Goal: Task Accomplishment & Management: Complete application form

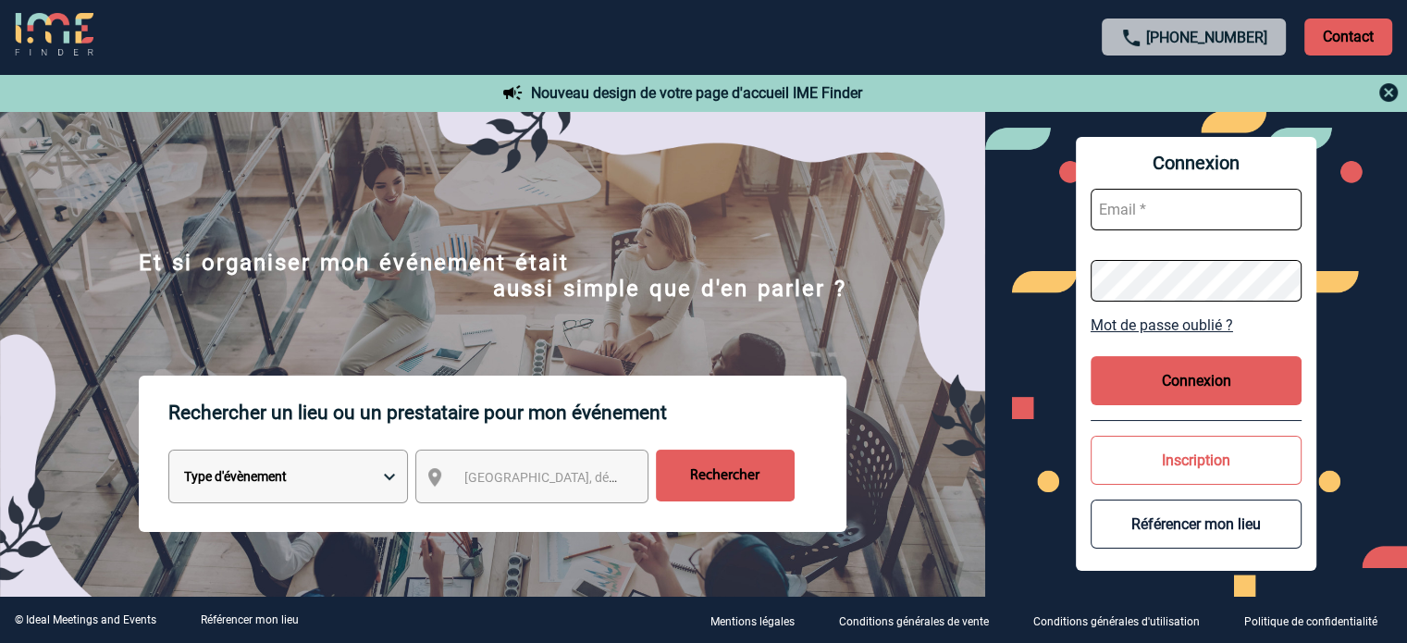
type input "smiladinovic@ime-groupe.com"
click at [1179, 391] on button "Connexion" at bounding box center [1195, 380] width 211 height 49
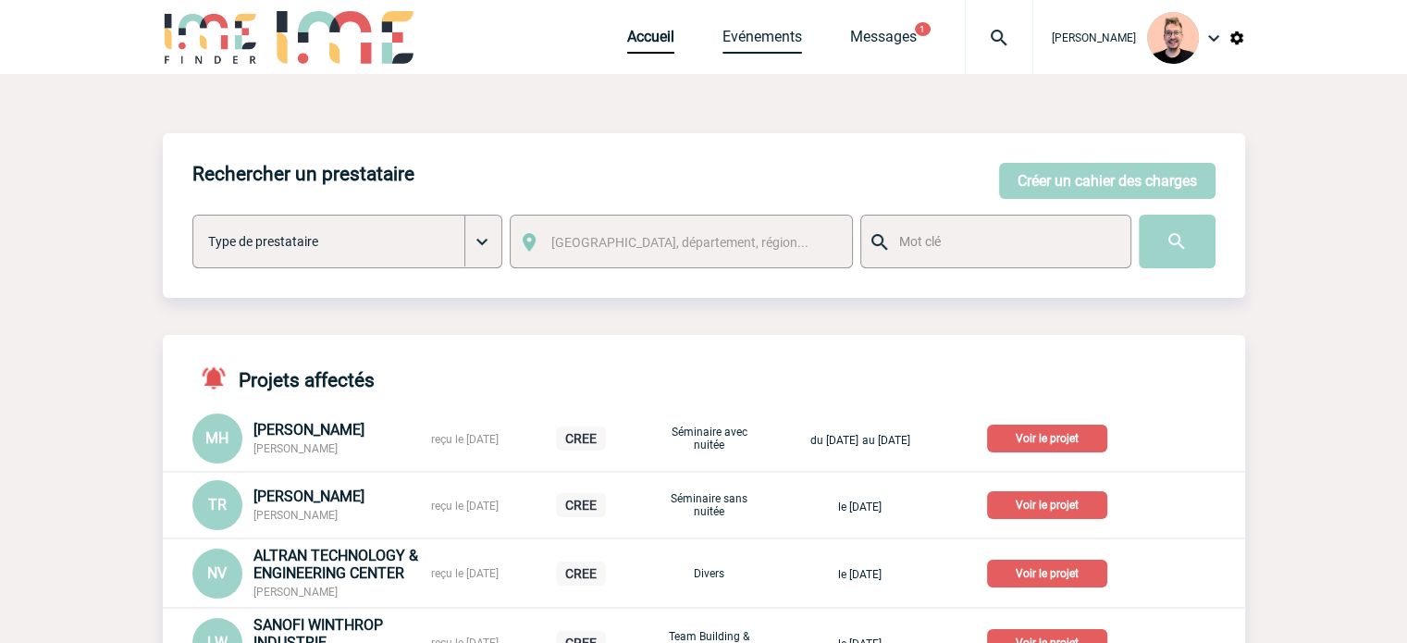
click at [726, 48] on link "Evénements" at bounding box center [762, 41] width 80 height 26
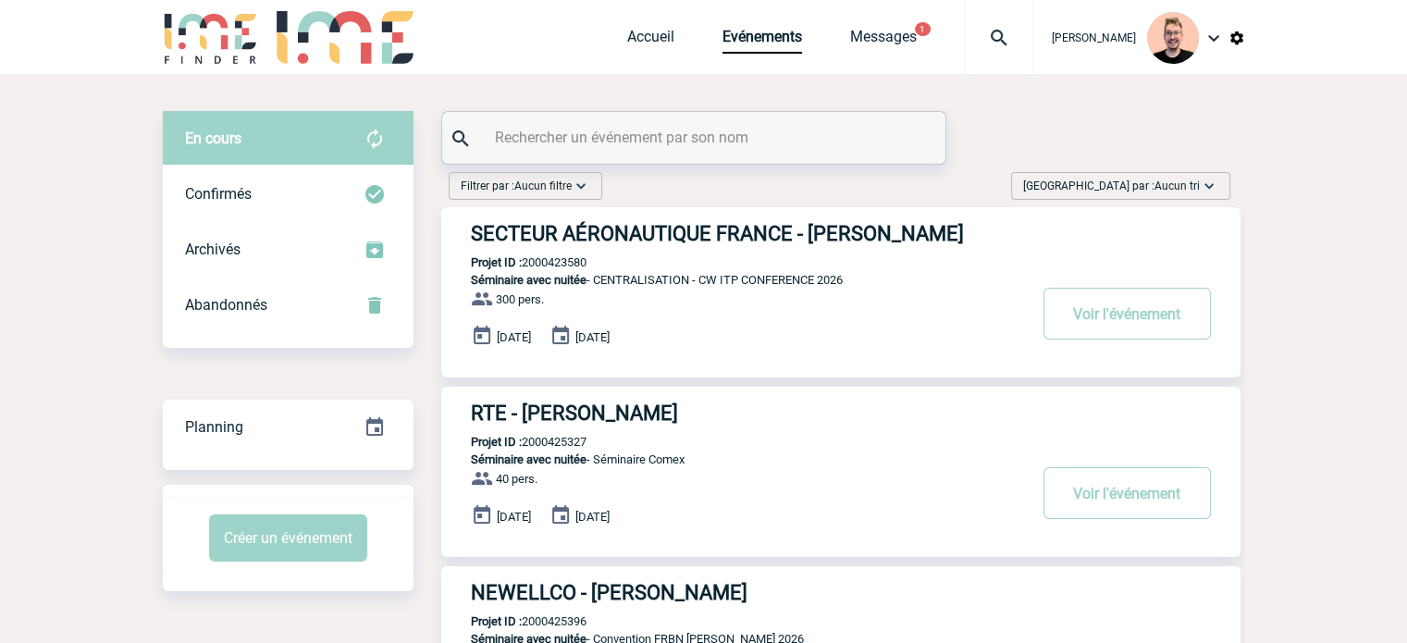
click at [1159, 174] on div "Trier par : Aucun tri Aucun tri Date d'événement Date d'événement Date demande …" at bounding box center [1120, 186] width 219 height 28
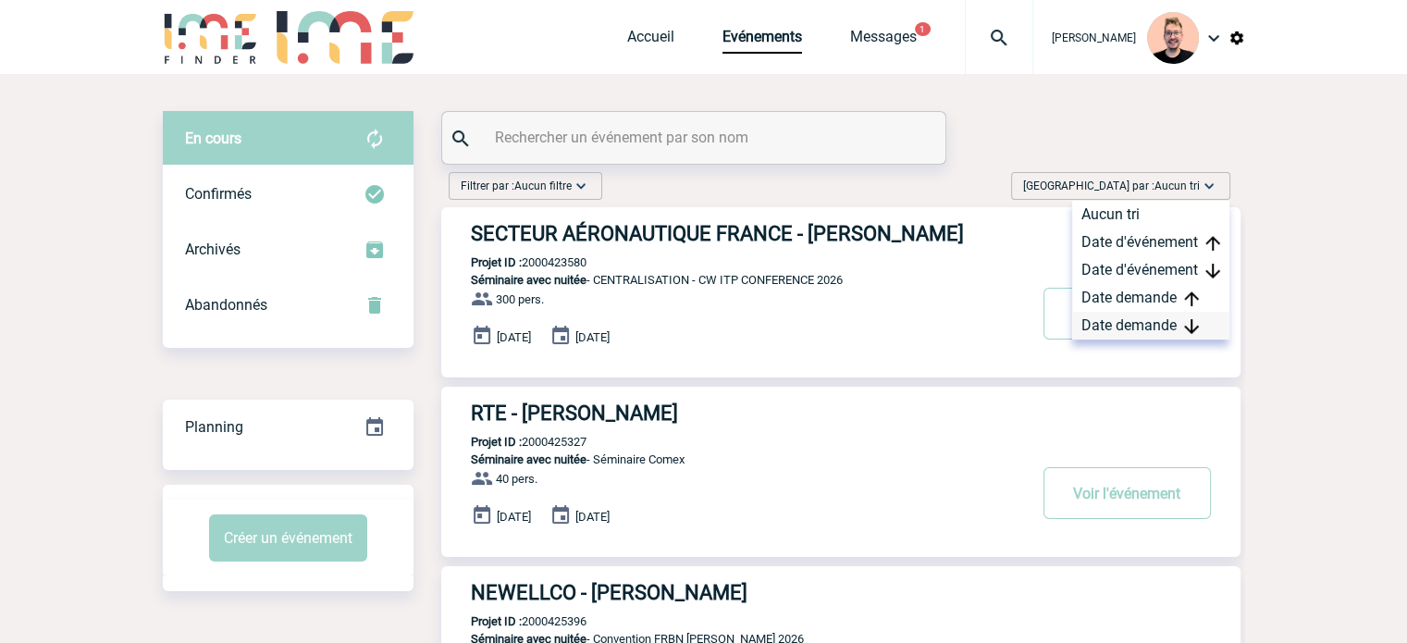
click at [1119, 331] on div "Date demande" at bounding box center [1150, 326] width 157 height 28
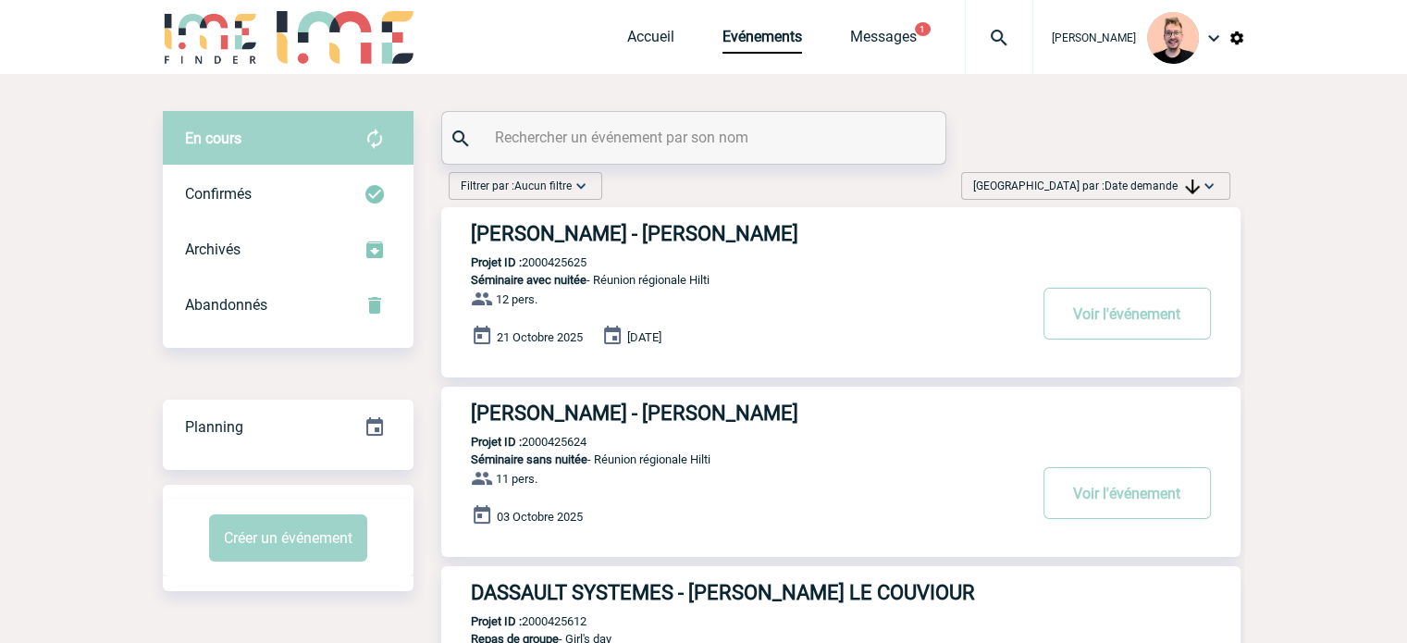
click at [631, 416] on h3 "HILTI FRANCE - Tiffany ROBIN" at bounding box center [748, 412] width 555 height 23
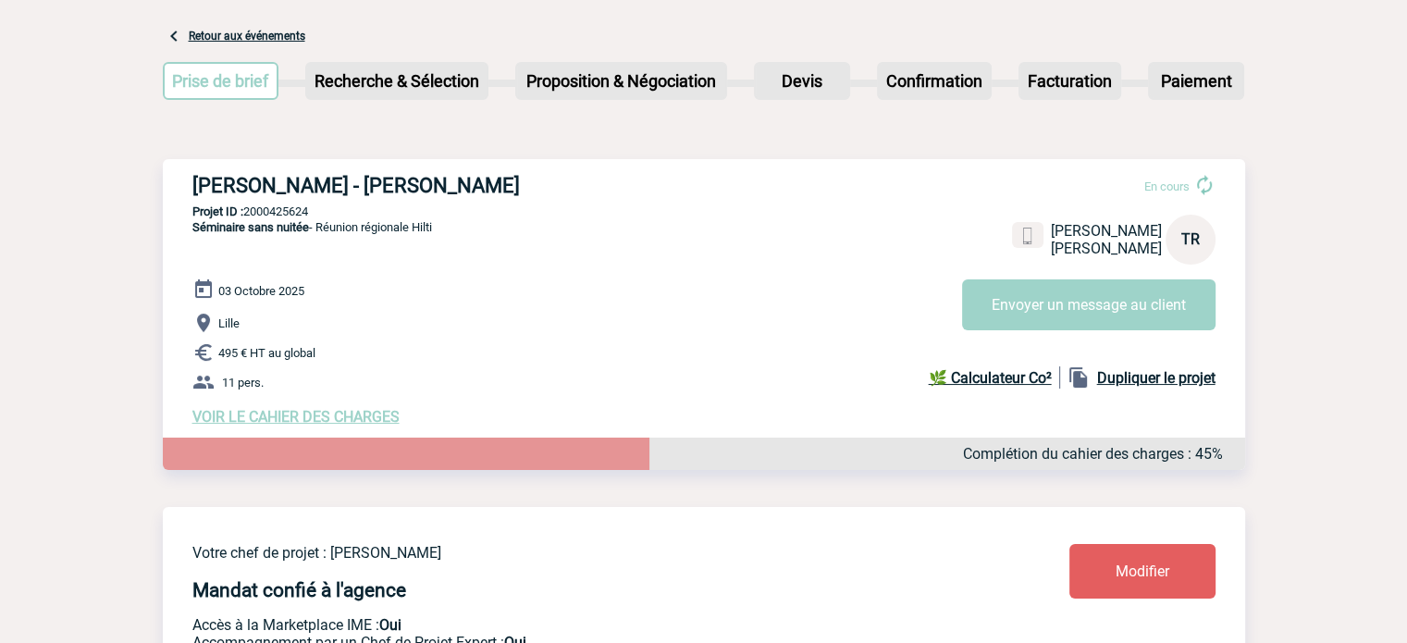
scroll to position [185, 0]
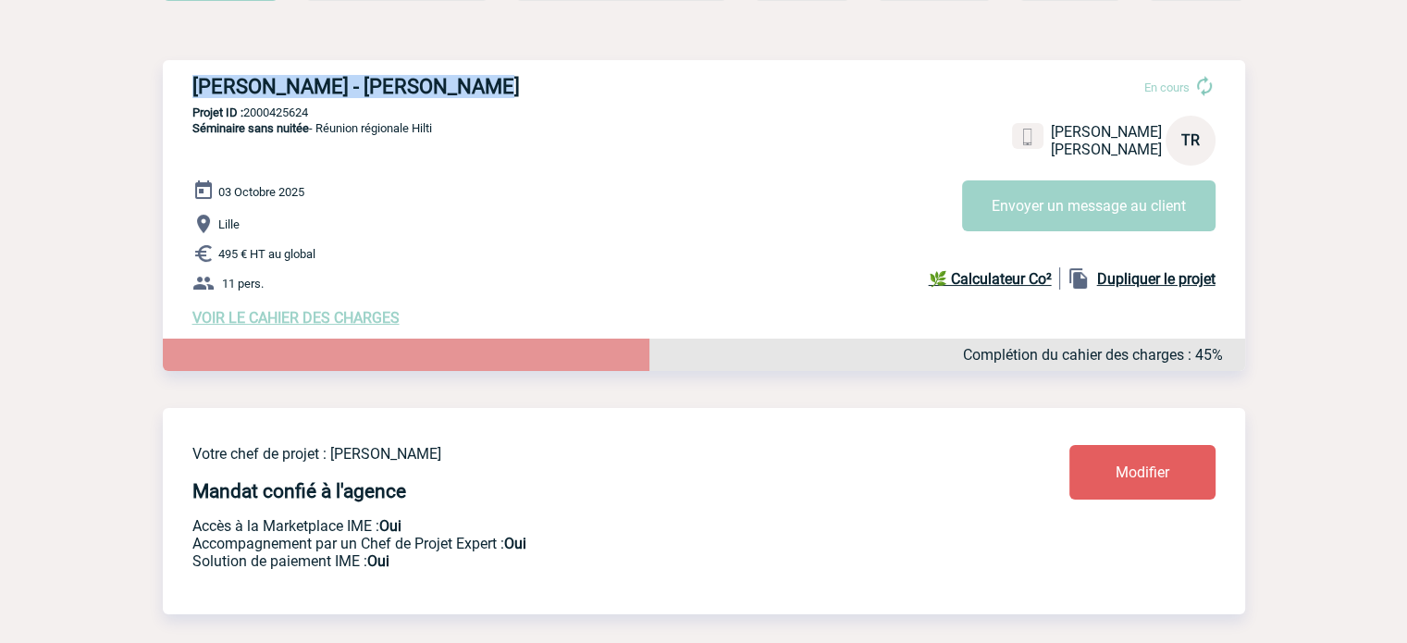
drag, startPoint x: 468, startPoint y: 80, endPoint x: 197, endPoint y: 87, distance: 271.1
click at [197, 87] on h3 "HILTI FRANCE - Tiffany ROBIN" at bounding box center [469, 86] width 555 height 23
copy h3 "HILTI FRANCE - Tiffany ROBIN"
click at [290, 112] on p "Projet ID : 2000425624" at bounding box center [704, 112] width 1082 height 14
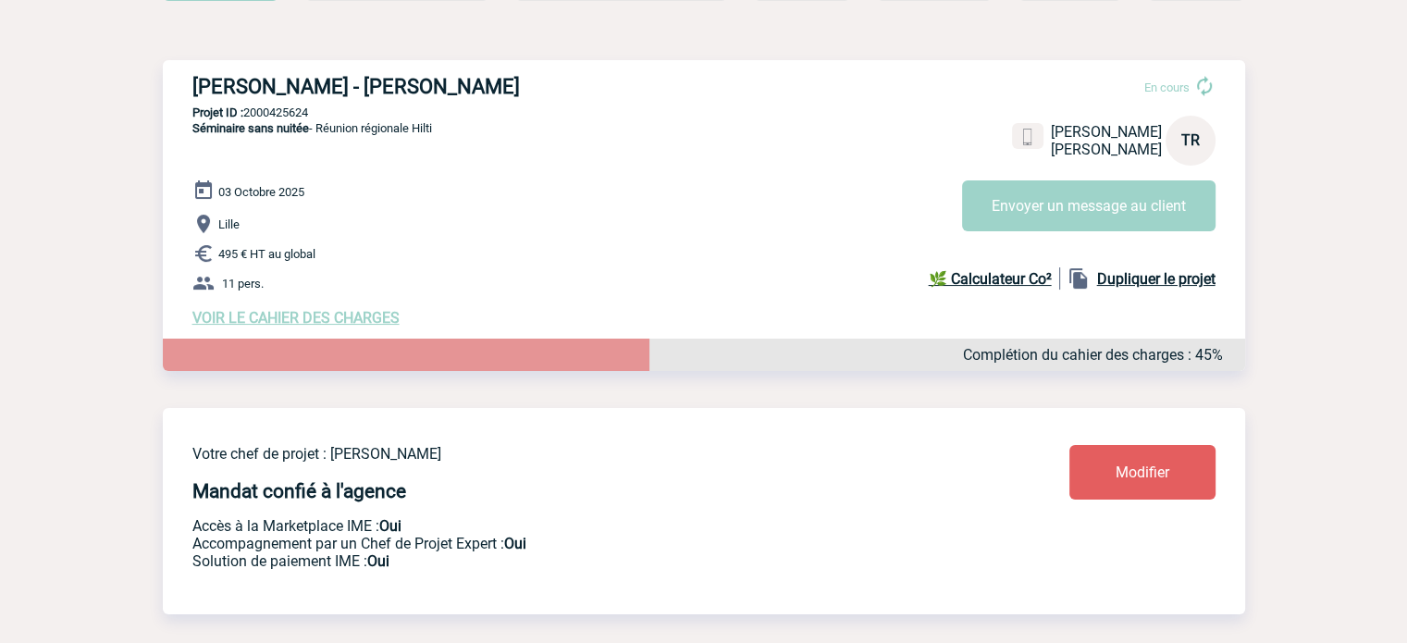
copy p "2000425624"
click at [322, 135] on span "Séminaire sans nuitée - Réunion régionale Hilti" at bounding box center [312, 128] width 240 height 14
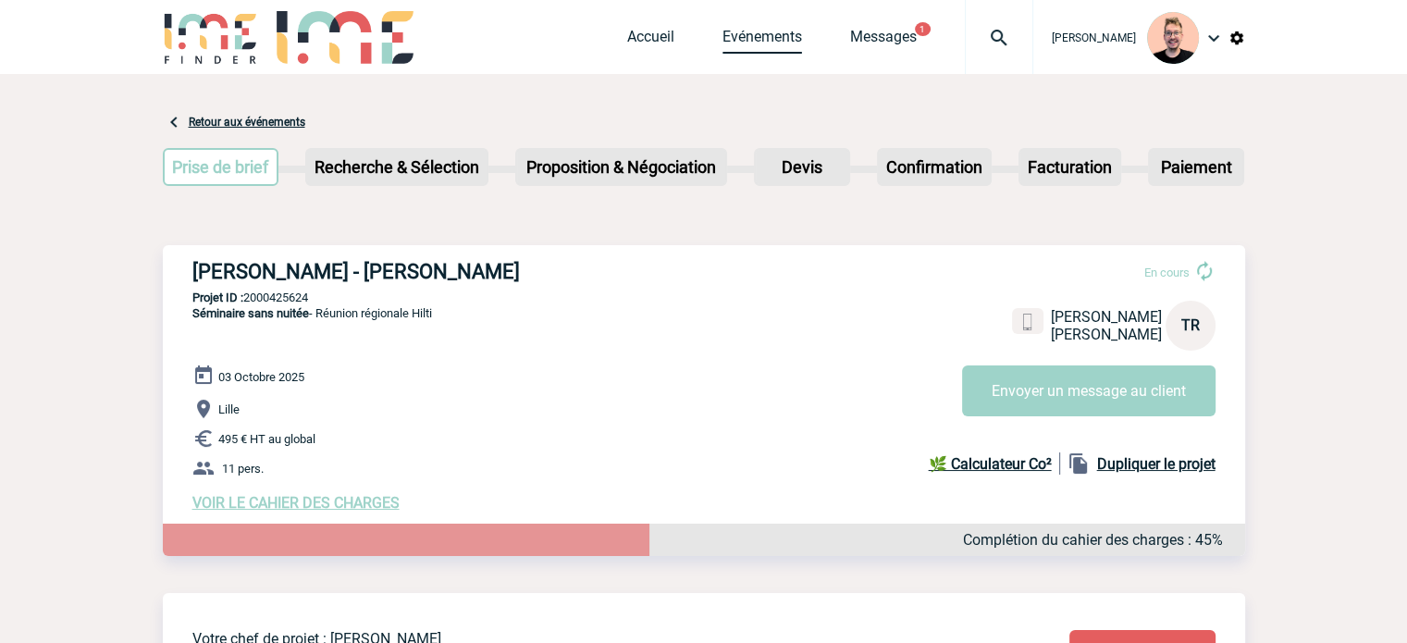
click at [757, 29] on div "Accueil Evénements Messages 1 Projet, client Projet, client" at bounding box center [830, 37] width 406 height 74
click at [735, 40] on link "Evénements" at bounding box center [762, 41] width 80 height 26
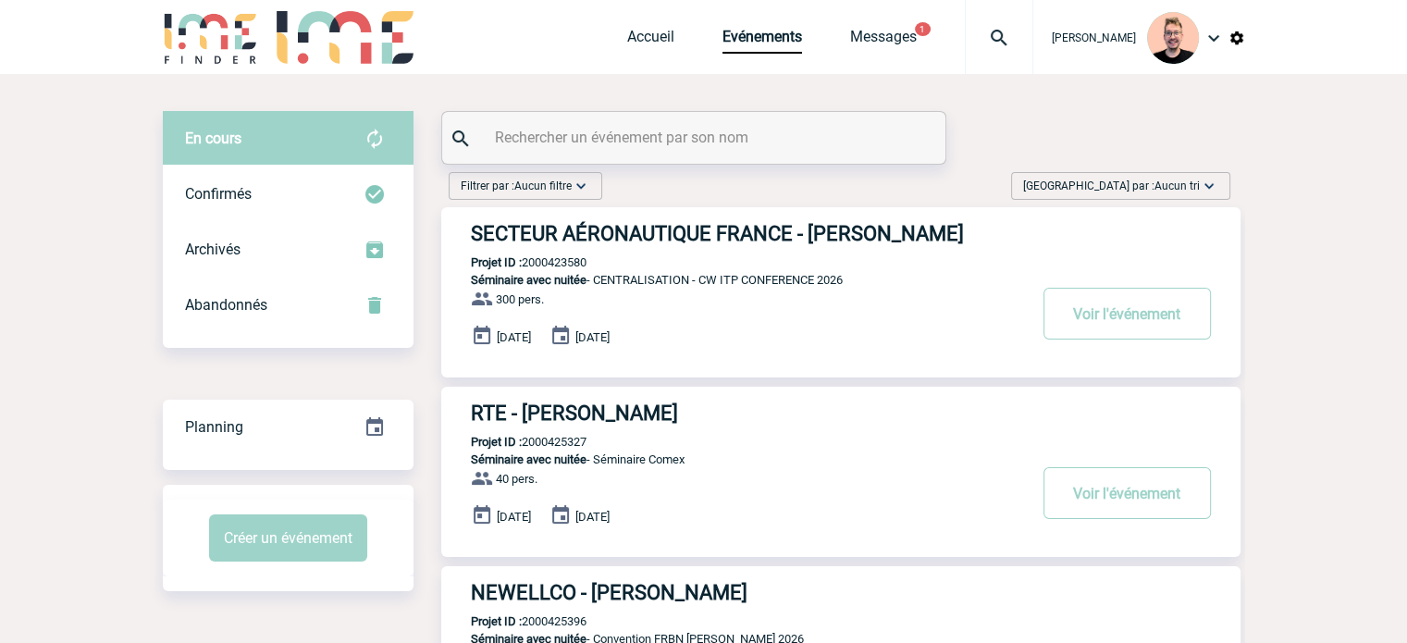
click at [1132, 198] on div "[GEOGRAPHIC_DATA] par : Aucun tri Aucun tri Date d'événement Date d'événement D…" at bounding box center [1120, 186] width 219 height 28
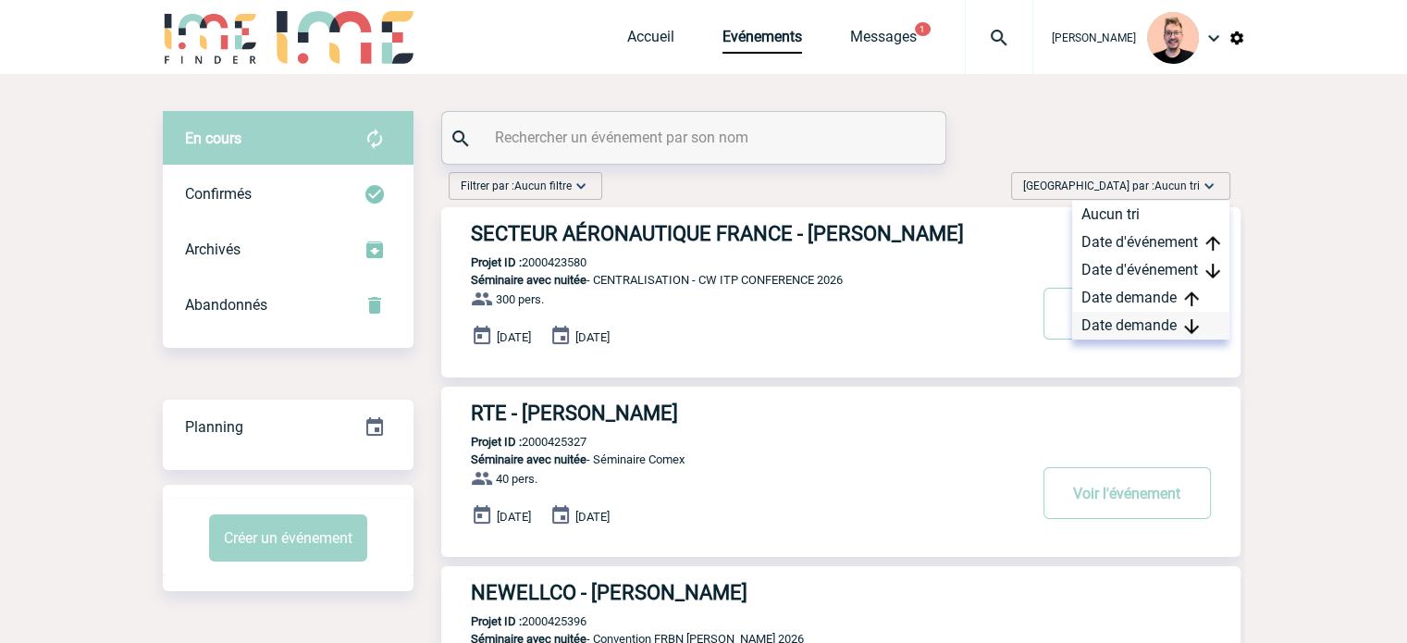
click at [1144, 320] on div "Date demande" at bounding box center [1150, 326] width 157 height 28
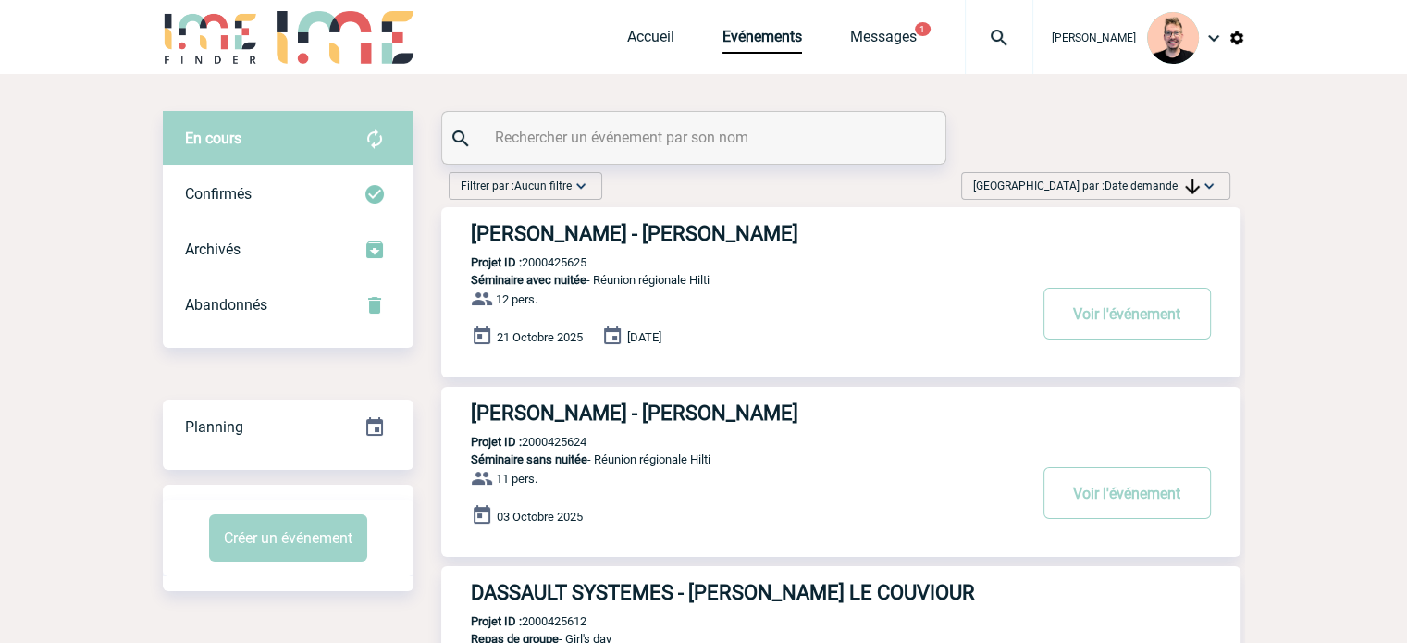
click at [618, 217] on div "[PERSON_NAME] - [PERSON_NAME] Projet ID : 2000425625 Séminaire avec nuitée - Ré…" at bounding box center [840, 292] width 799 height 170
click at [617, 232] on h3 "[PERSON_NAME] - [PERSON_NAME]" at bounding box center [748, 233] width 555 height 23
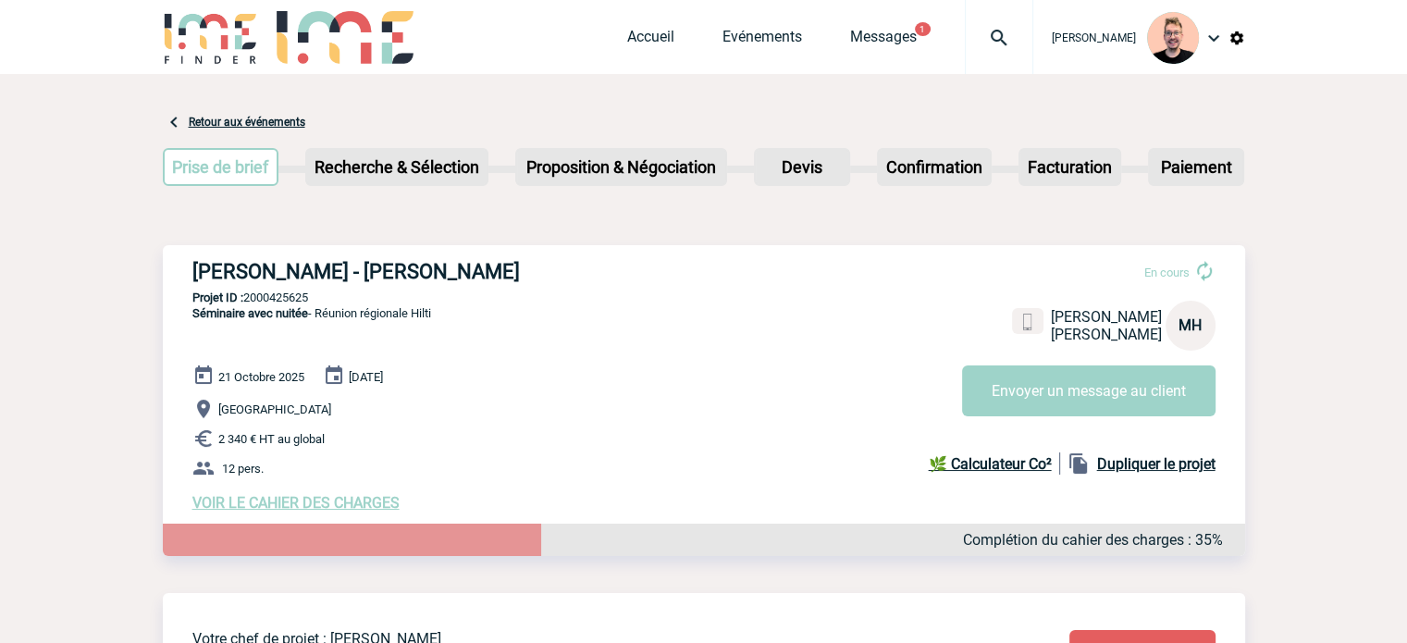
click at [444, 250] on div "[PERSON_NAME] - [PERSON_NAME] En cours [PERSON_NAME] HILTI FRANCE MH Envoyer un…" at bounding box center [704, 385] width 1082 height 281
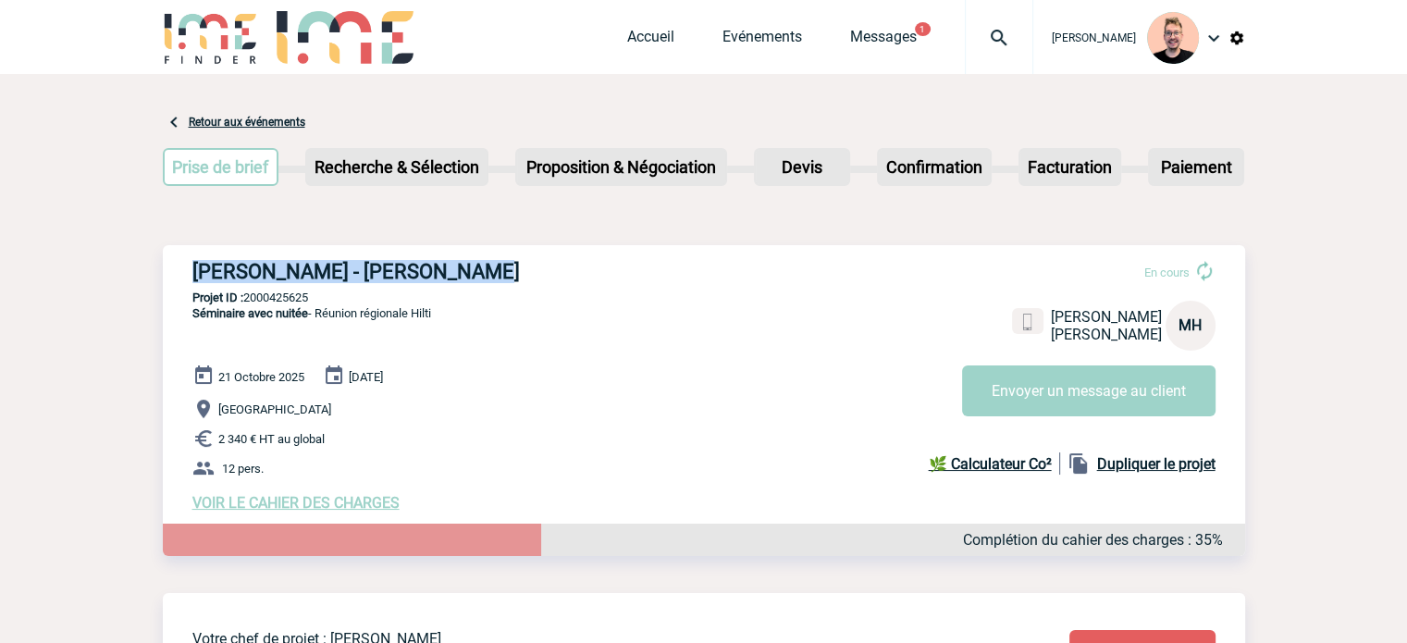
drag, startPoint x: 450, startPoint y: 270, endPoint x: 189, endPoint y: 277, distance: 261.8
click at [189, 277] on div "HILTI FRANCE - Martin HELLER En cours Martin HELLER HILTI FRANCE MH Envoyer un …" at bounding box center [704, 385] width 1082 height 281
copy h3 "HILTI FRANCE - Martin HELLER"
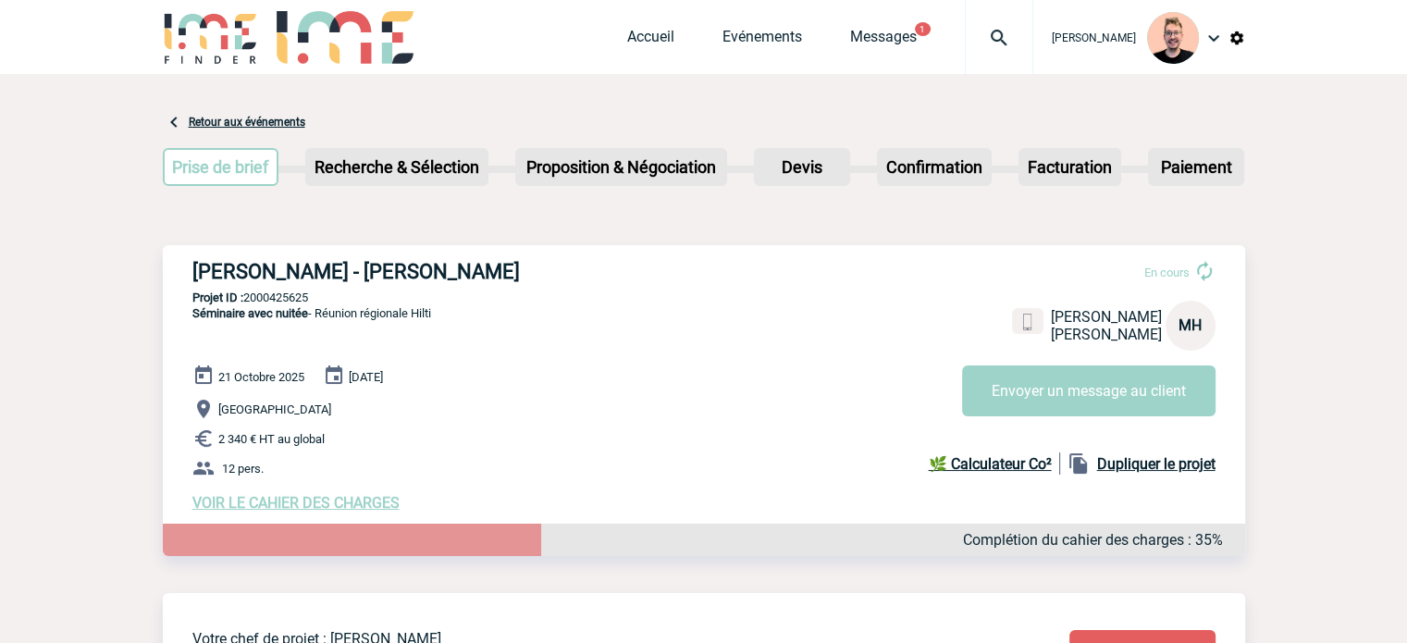
click at [266, 291] on p "Projet ID : 2000425625" at bounding box center [704, 297] width 1082 height 14
copy p "2000425625"
click at [712, 13] on div "Accueil Evénements Messages 1 Projet, client Projet, client" at bounding box center [830, 37] width 406 height 74
click at [725, 51] on link "Evénements" at bounding box center [762, 41] width 80 height 26
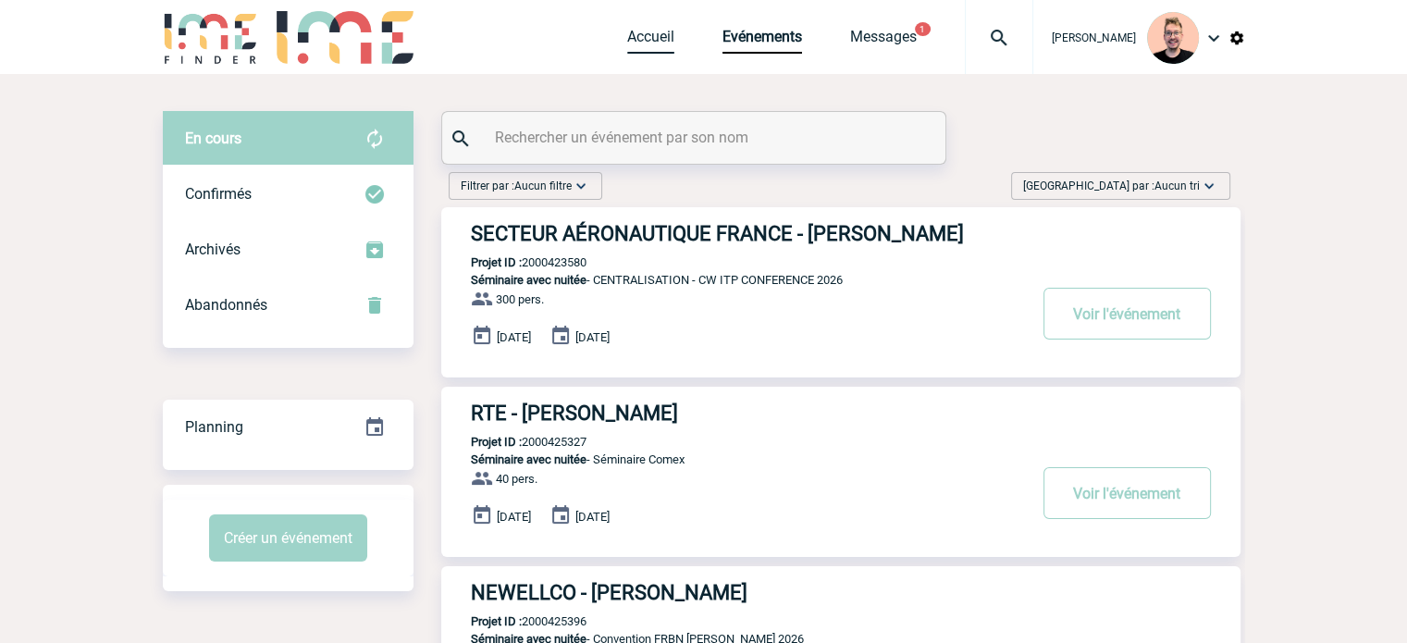
click at [627, 30] on link "Accueil" at bounding box center [650, 41] width 47 height 26
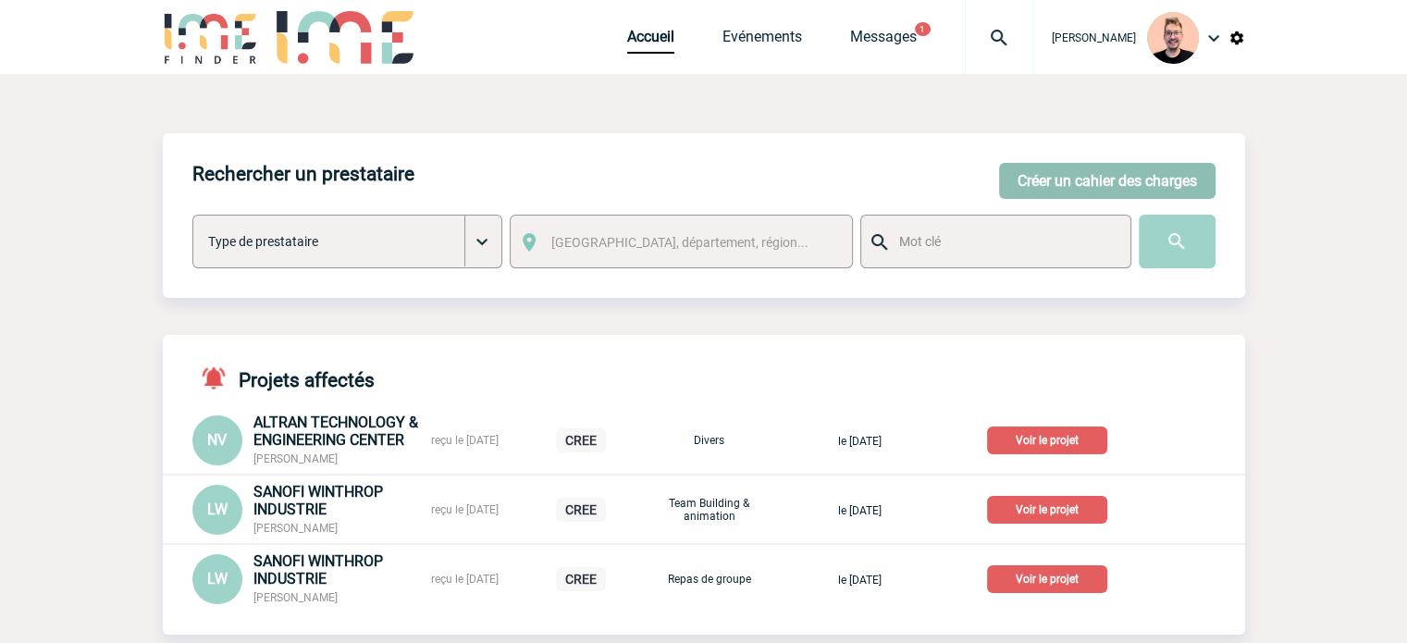
click at [1062, 188] on button "Créer un cahier des charges" at bounding box center [1107, 181] width 216 height 36
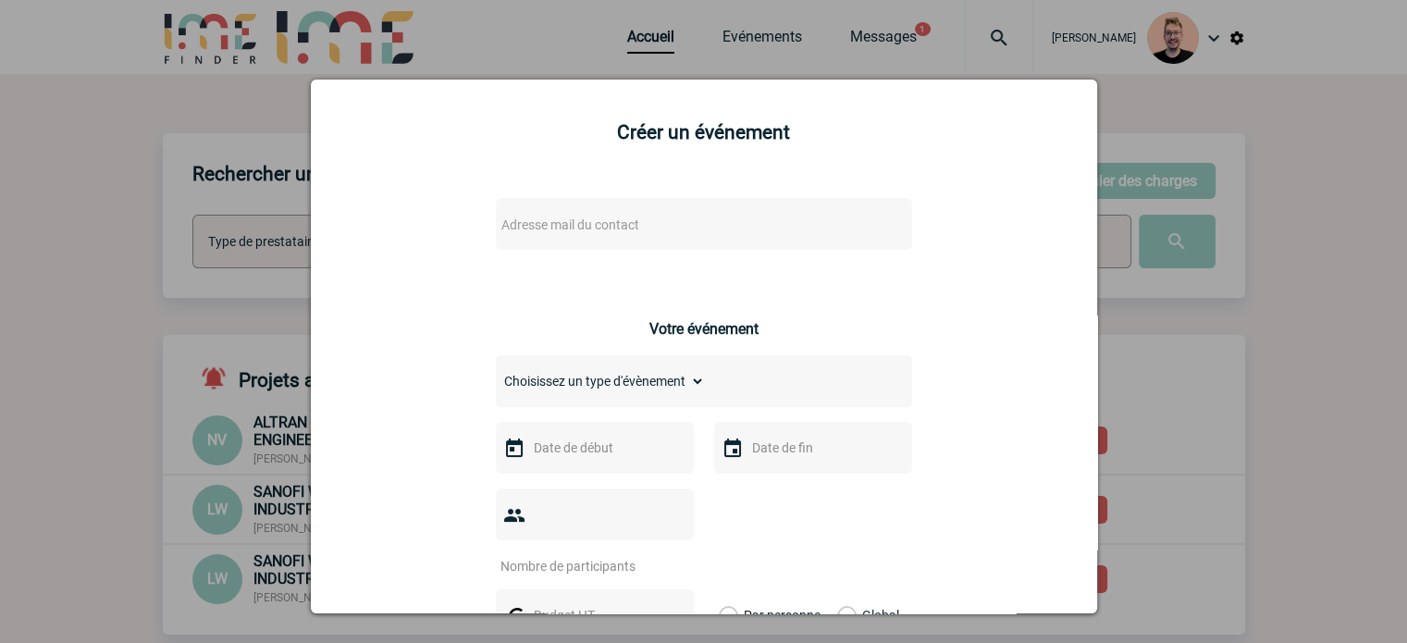
click at [523, 236] on span "Adresse mail du contact" at bounding box center [656, 225] width 324 height 26
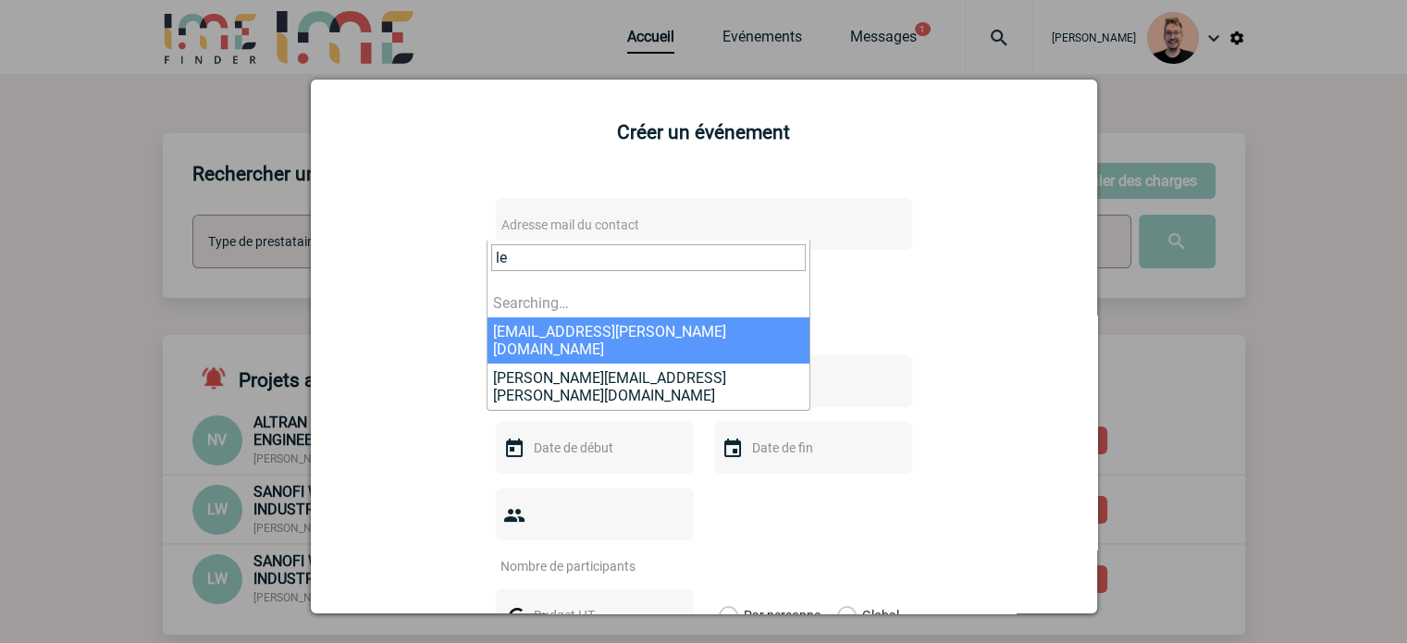
type input "l"
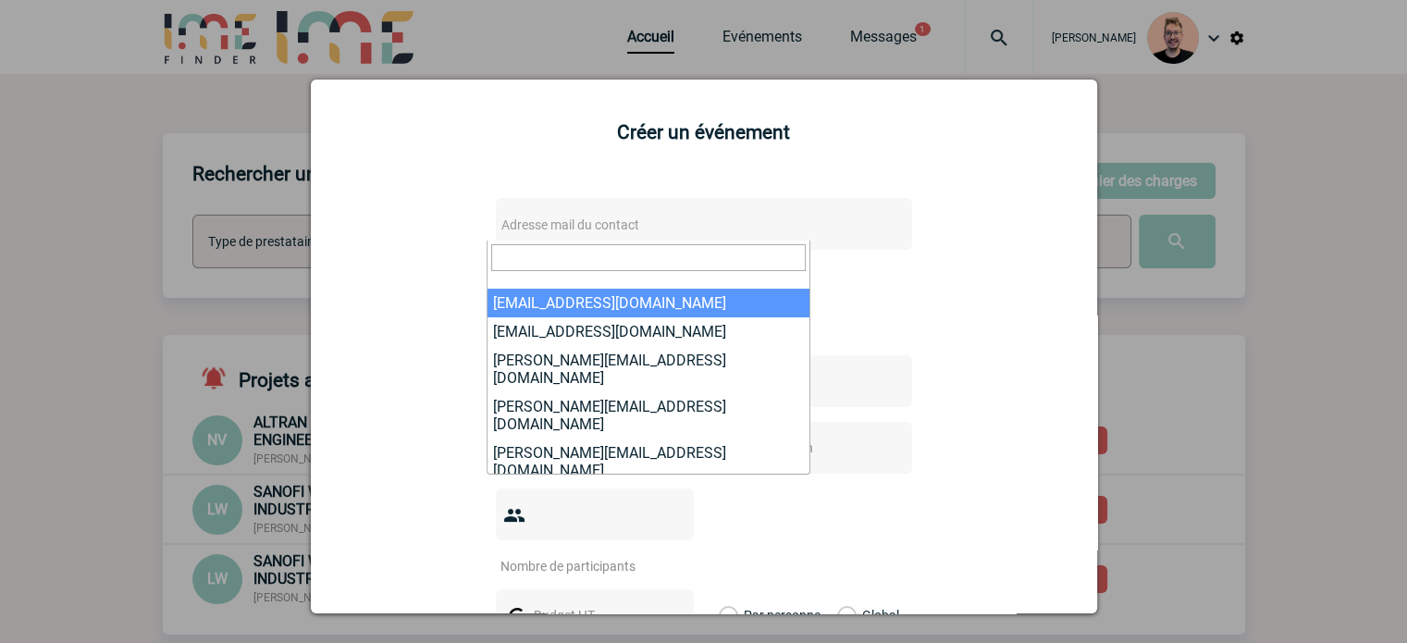
click at [85, 192] on div at bounding box center [703, 321] width 1407 height 643
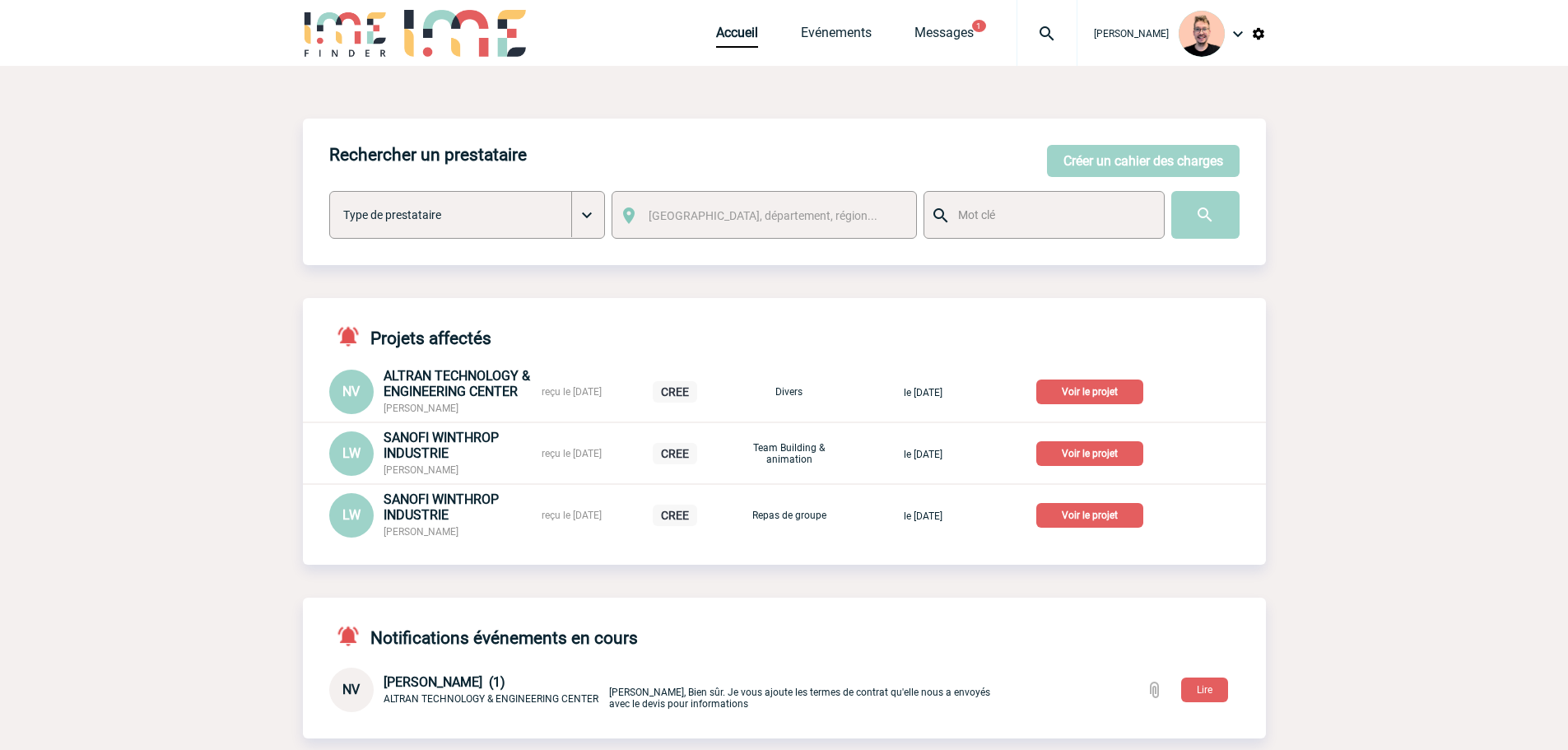
click at [1017, 30] on img at bounding box center [1047, 34] width 60 height 20
type input "2000425579"
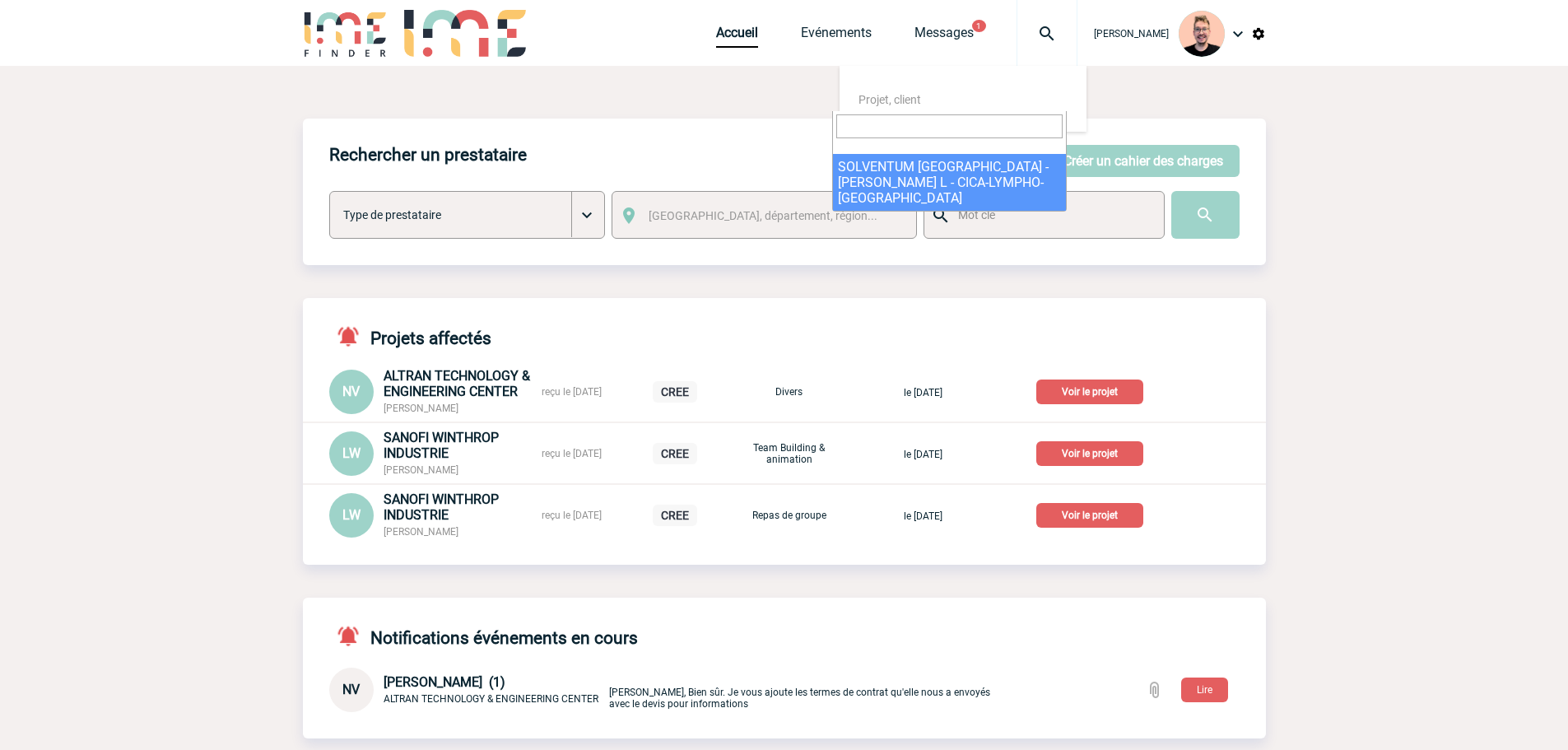
select select "25080"
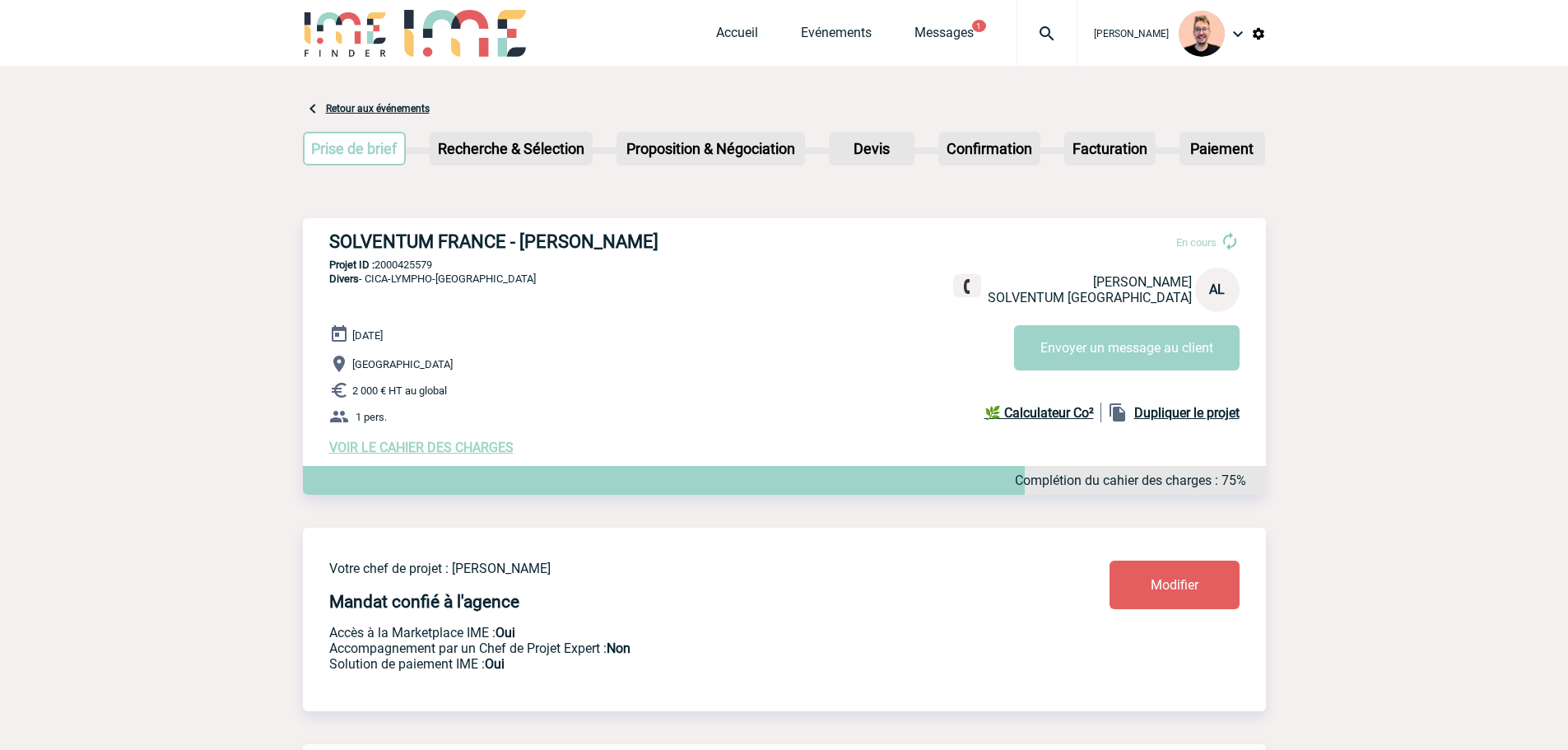
drag, startPoint x: 523, startPoint y: 241, endPoint x: 653, endPoint y: 248, distance: 130.2
click at [653, 248] on h3 "SOLVENTUM FRANCE - [PERSON_NAME]" at bounding box center [576, 241] width 494 height 20
copy h3 "[PERSON_NAME]"
click at [410, 260] on div "SOLVENTUM FRANCE - [PERSON_NAME] En cours [PERSON_NAME] SOLVENTUM [GEOGRAPHIC_D…" at bounding box center [784, 343] width 963 height 250
